Goal: Find specific page/section: Find specific page/section

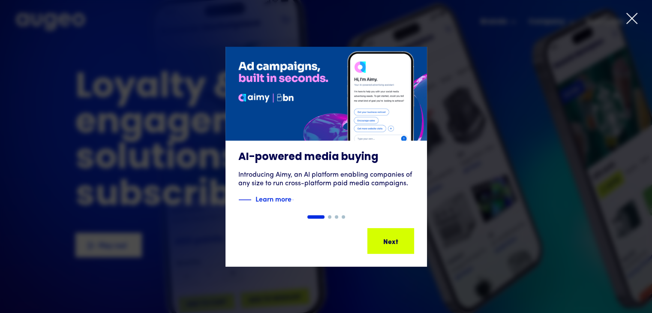
click at [631, 20] on icon at bounding box center [632, 18] width 10 height 10
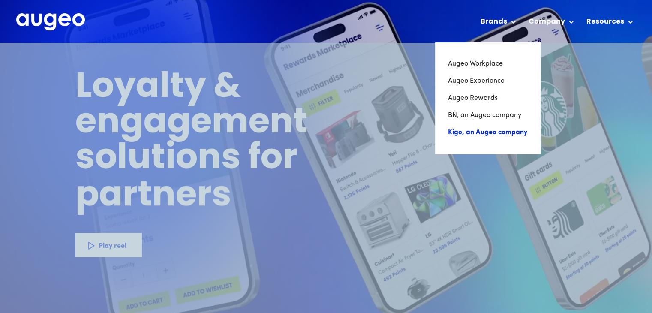
click at [478, 129] on link "Kigo, an Augeo company" at bounding box center [487, 132] width 79 height 17
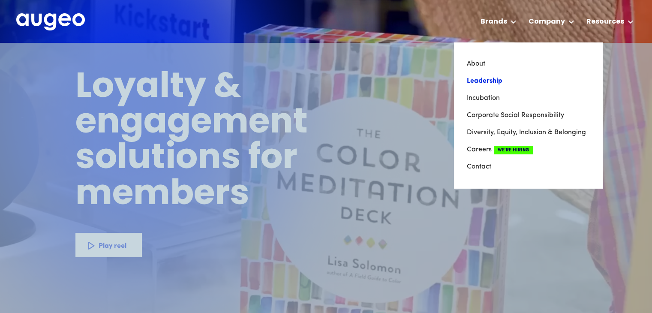
click at [509, 83] on link "Leadership" at bounding box center [528, 80] width 123 height 17
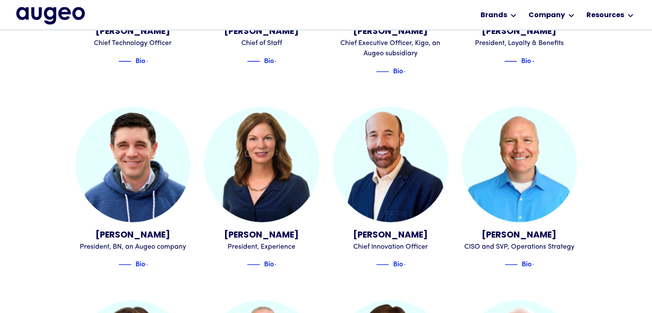
scroll to position [656, 0]
